Goal: Check status: Check status

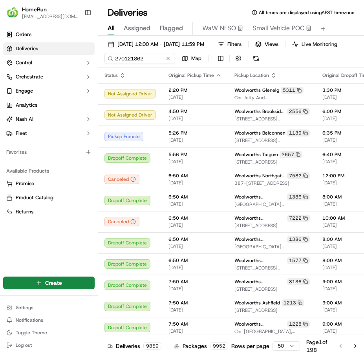
type input "270121862"
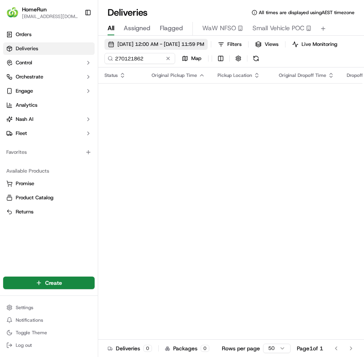
click at [177, 42] on span "[DATE] 12:00 AM - [DATE] 11:59 PM" at bounding box center [160, 44] width 87 height 7
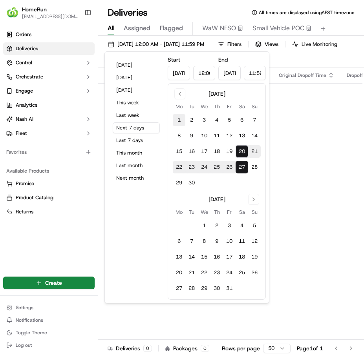
click at [181, 121] on button "1" at bounding box center [179, 120] width 13 height 13
type input "[DATE]"
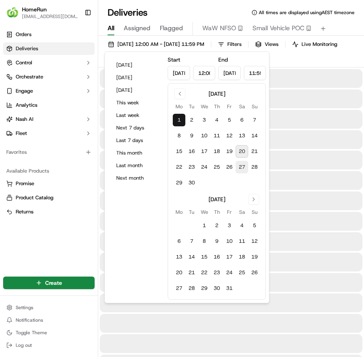
click at [241, 163] on button "27" at bounding box center [242, 167] width 13 height 13
type input "[DATE]"
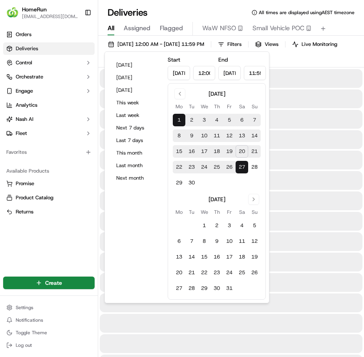
click at [296, 145] on div at bounding box center [231, 139] width 263 height 19
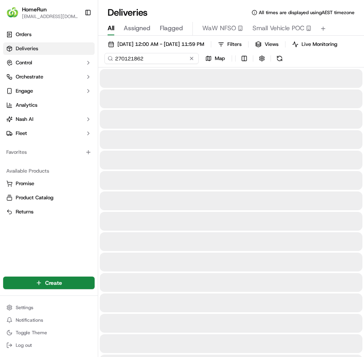
click at [152, 64] on input "270121862" at bounding box center [151, 58] width 94 height 11
click at [275, 64] on div "[DATE] 12:00 AM - [DATE] 11:59 PM Filters Views Live Monitoring 270121862 Map" at bounding box center [231, 53] width 266 height 29
click at [254, 61] on button at bounding box center [256, 58] width 11 height 11
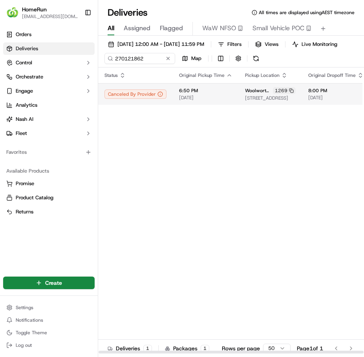
click at [205, 94] on span "6:50 PM" at bounding box center [205, 91] width 53 height 6
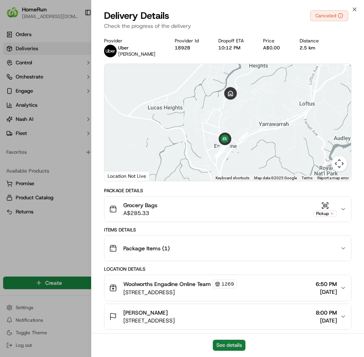
click at [231, 347] on button "See details" at bounding box center [229, 345] width 33 height 11
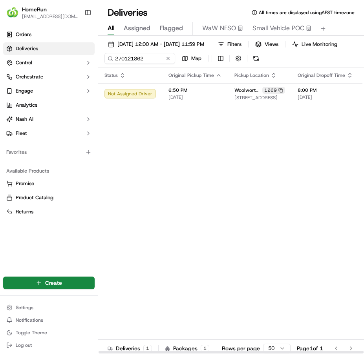
click at [168, 62] on button at bounding box center [168, 59] width 8 height 8
